Goal: Transaction & Acquisition: Purchase product/service

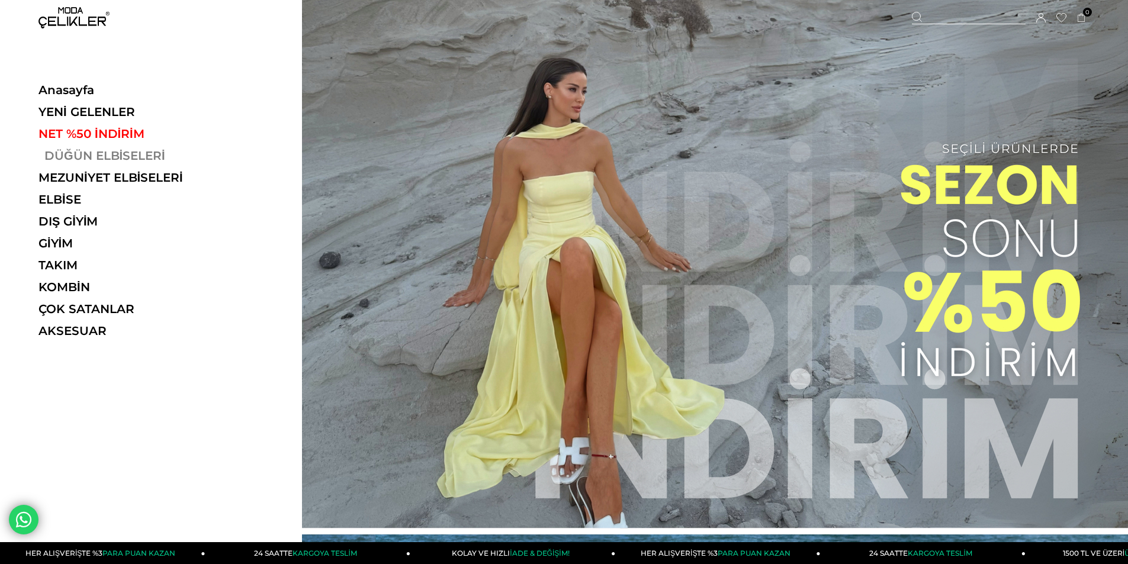
click at [92, 152] on link "DÜĞÜN ELBİSELERİ" at bounding box center [119, 156] width 163 height 14
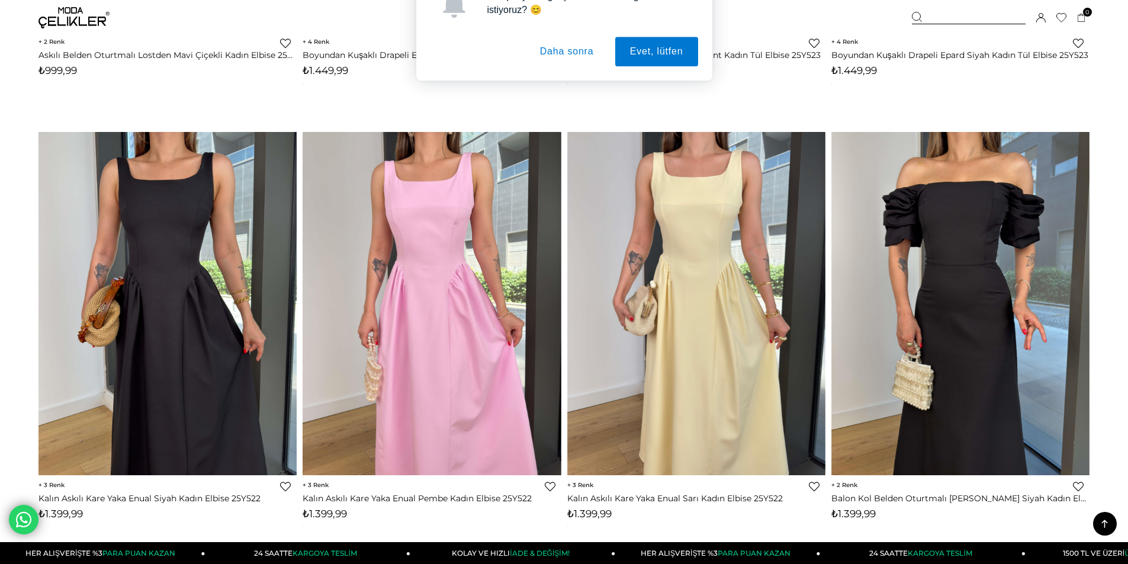
scroll to position [1362, 0]
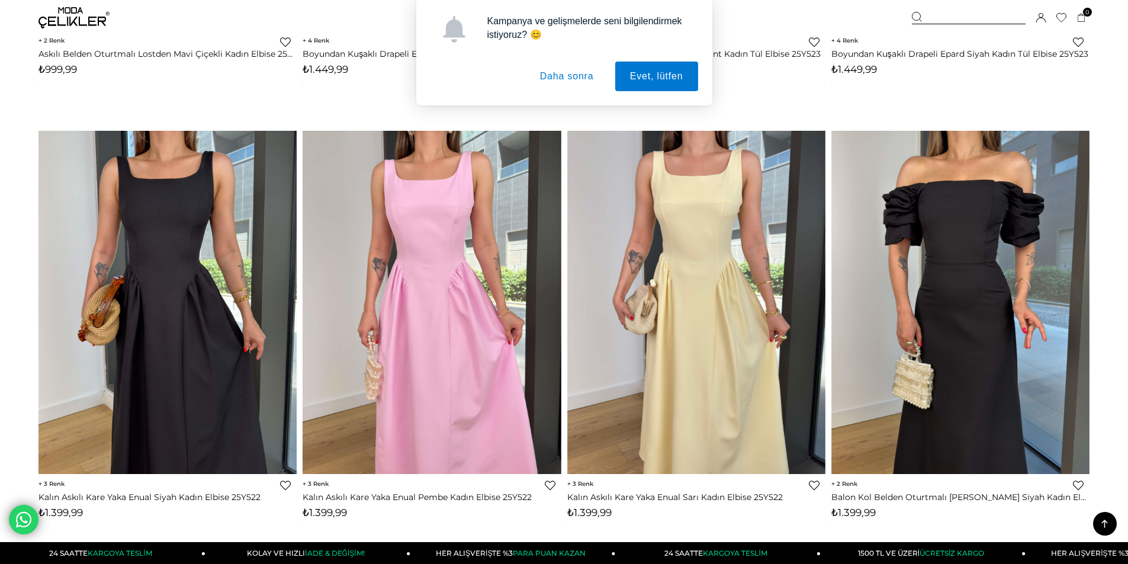
click at [588, 72] on button "Daha sonra" at bounding box center [567, 77] width 84 height 30
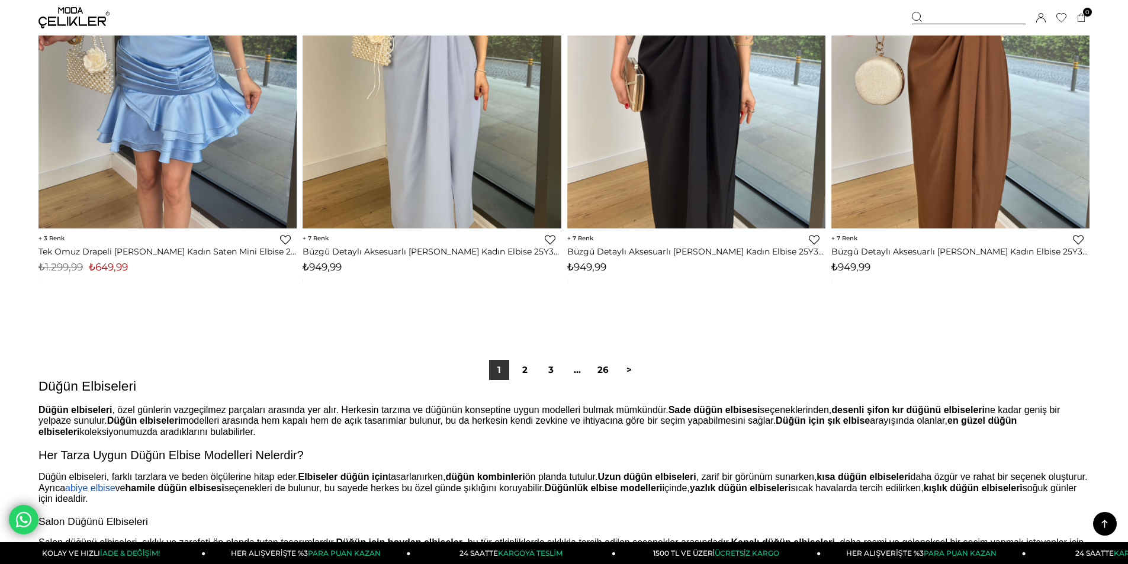
scroll to position [8825, 0]
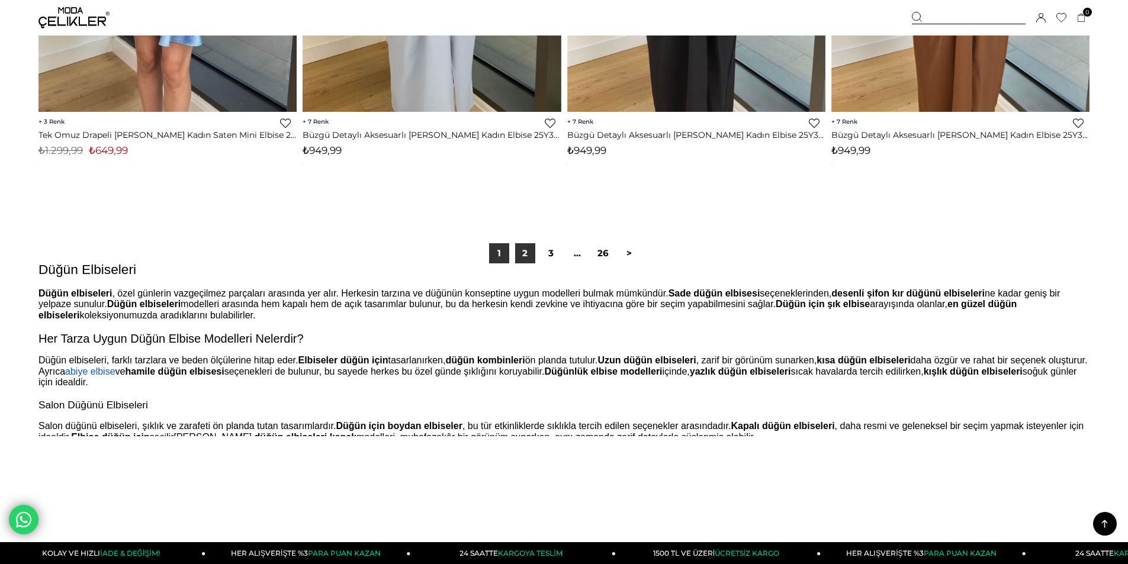
click at [525, 251] on link "2" at bounding box center [525, 253] width 20 height 20
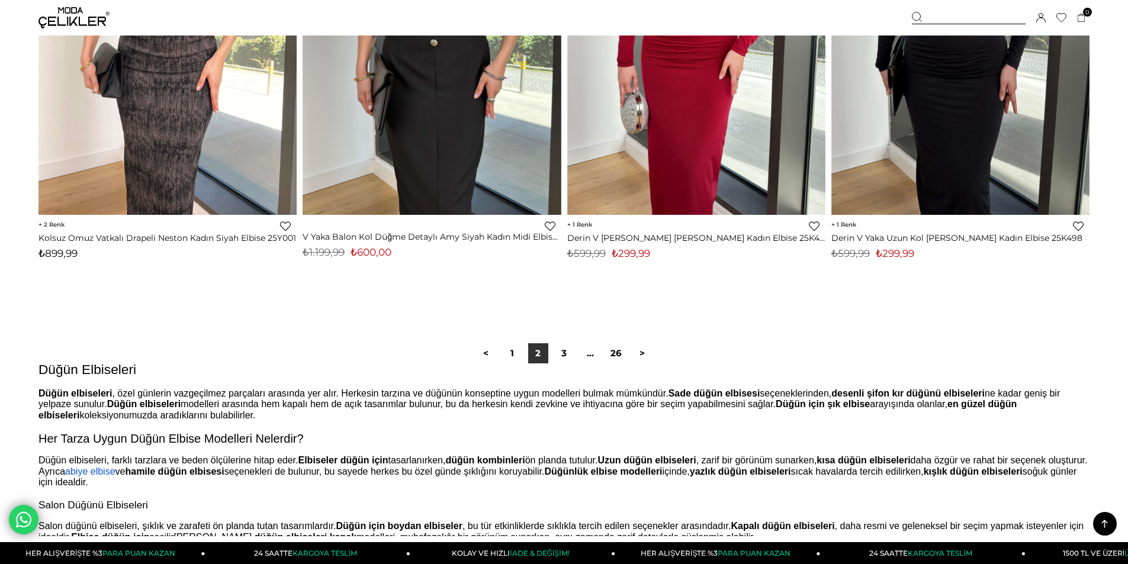
scroll to position [8765, 0]
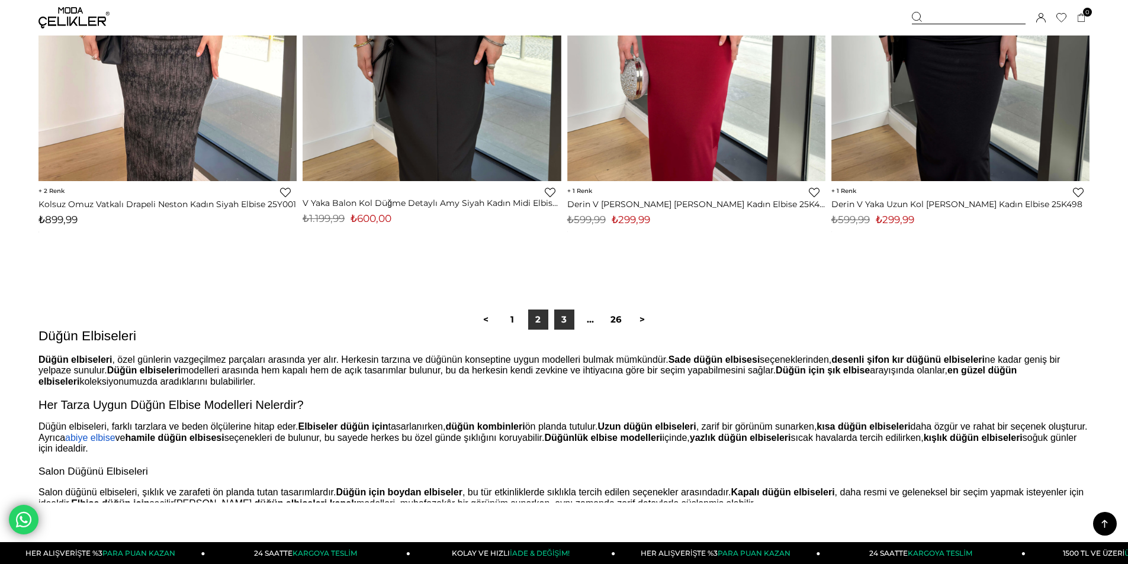
click at [568, 324] on link "3" at bounding box center [564, 320] width 20 height 20
